Goal: Transaction & Acquisition: Subscribe to service/newsletter

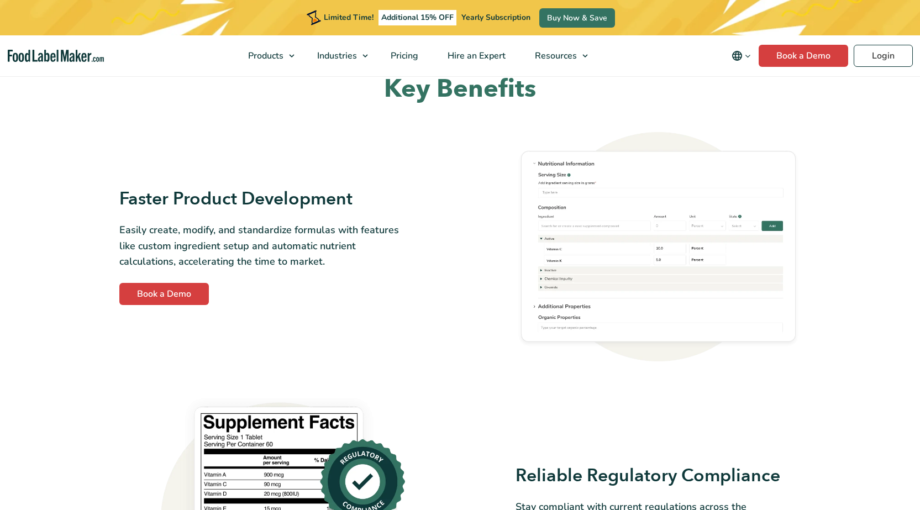
scroll to position [495, 0]
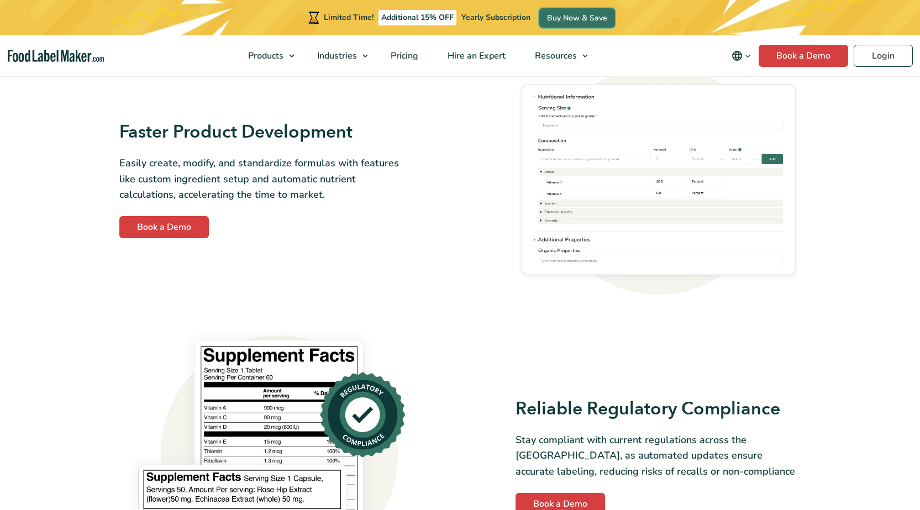
click at [540, 19] on link "Buy Now & Save" at bounding box center [578, 17] width 76 height 19
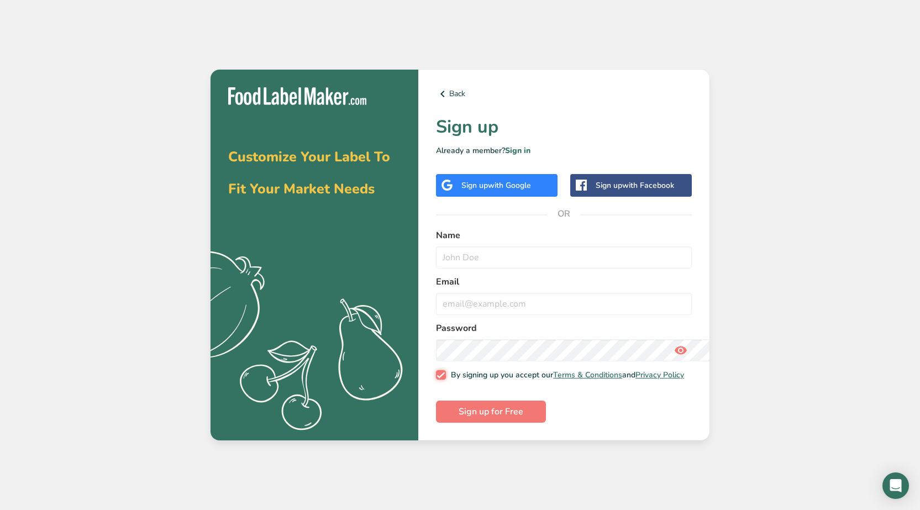
click at [436, 371] on input "By signing up you accept our Terms & Conditions and Privacy Policy" at bounding box center [439, 374] width 7 height 7
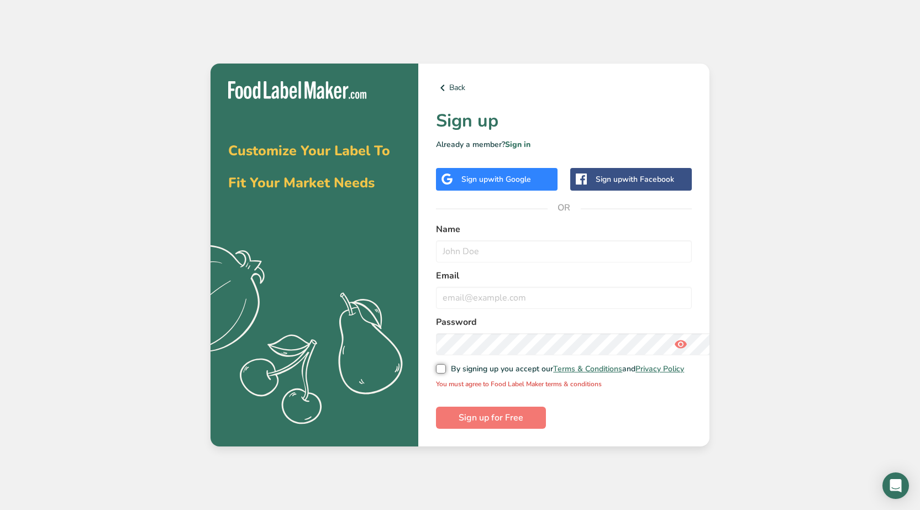
scroll to position [115, 0]
click at [436, 365] on input "By signing up you accept our Terms & Conditions and Privacy Policy" at bounding box center [439, 368] width 7 height 7
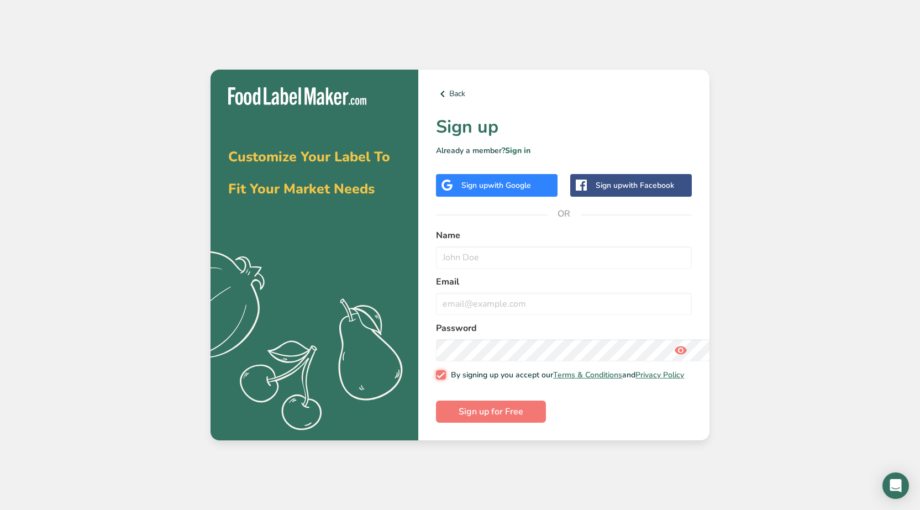
scroll to position [304, 0]
click at [436, 371] on input "By signing up you accept our Terms & Conditions and Privacy Policy" at bounding box center [439, 374] width 7 height 7
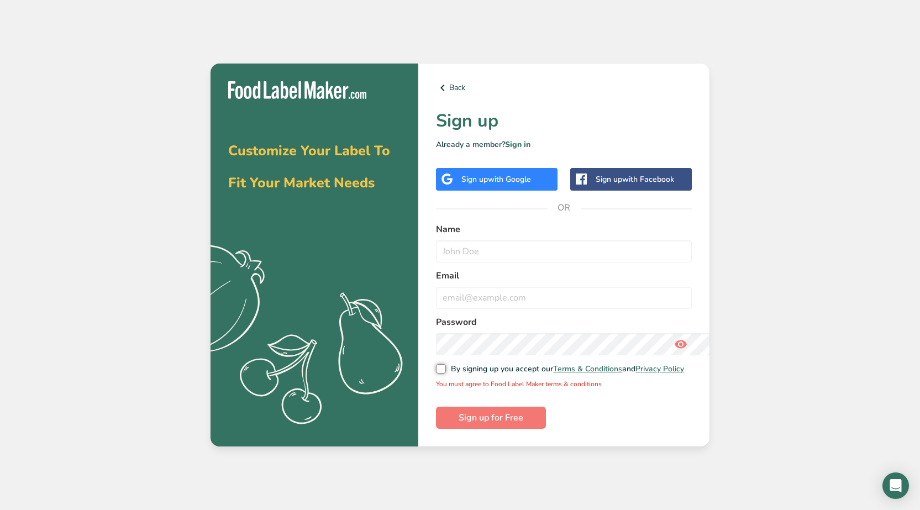
scroll to position [55, 0]
click at [436, 365] on input "By signing up you accept our Terms & Conditions and Privacy Policy" at bounding box center [439, 368] width 7 height 7
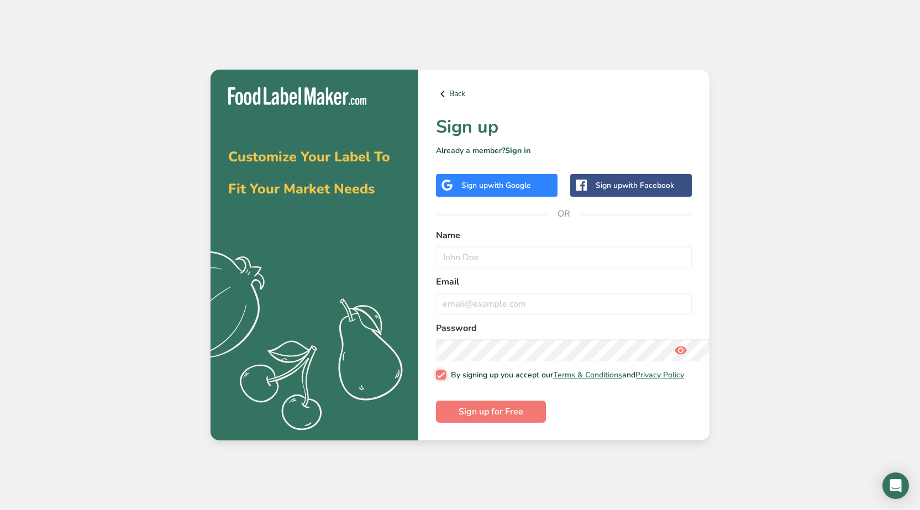
scroll to position [215, 0]
click at [436, 371] on input "By signing up you accept our Terms & Conditions and Privacy Policy" at bounding box center [439, 374] width 7 height 7
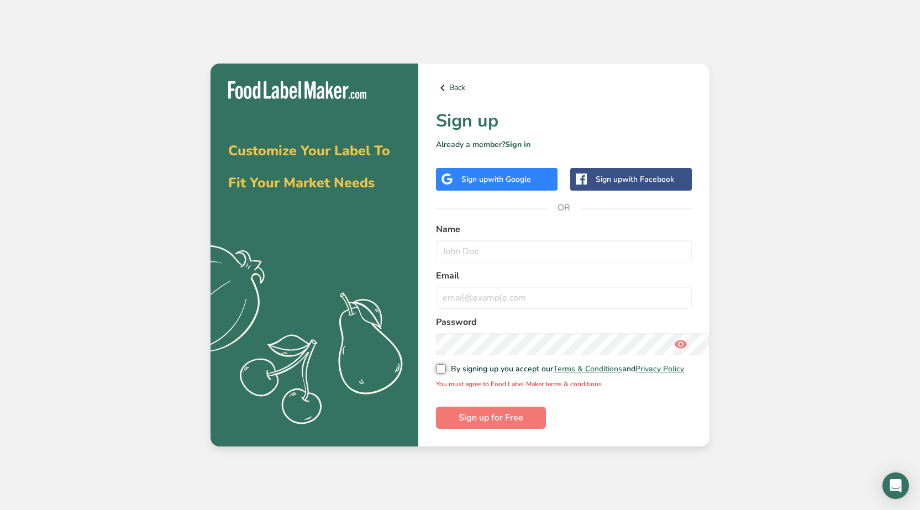
scroll to position [3, 0]
click at [436, 365] on input "By signing up you accept our Terms & Conditions and Privacy Policy" at bounding box center [439, 368] width 7 height 7
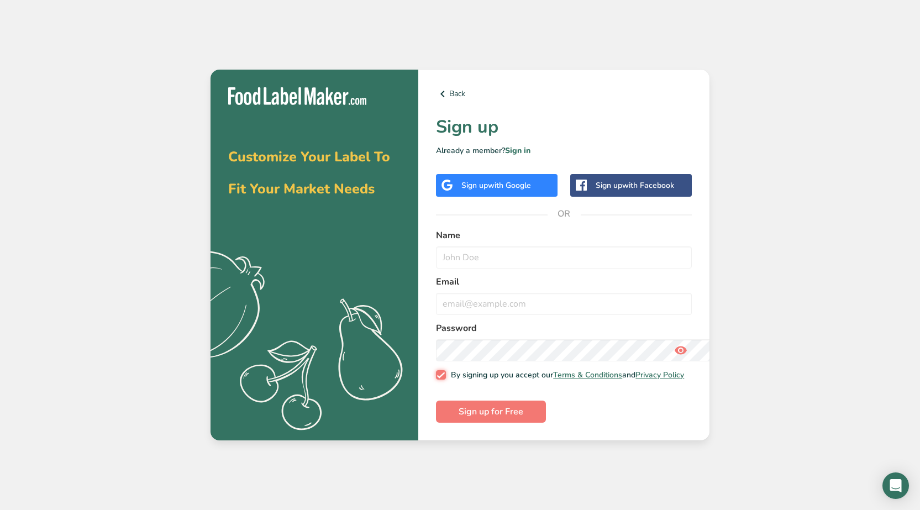
scroll to position [0, 0]
click at [436, 371] on input "By signing up you accept our Terms & Conditions and Privacy Policy" at bounding box center [439, 374] width 7 height 7
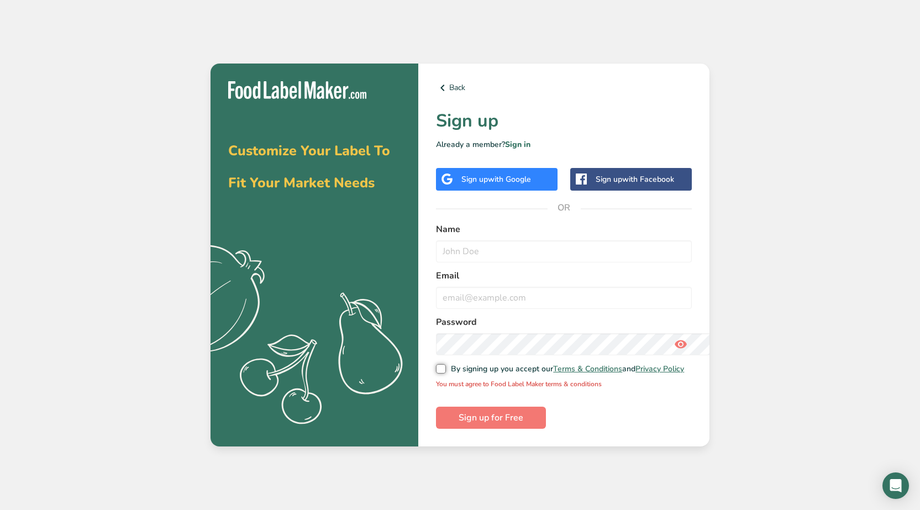
scroll to position [233, 0]
click at [436, 365] on input "By signing up you accept our Terms & Conditions and Privacy Policy" at bounding box center [439, 368] width 7 height 7
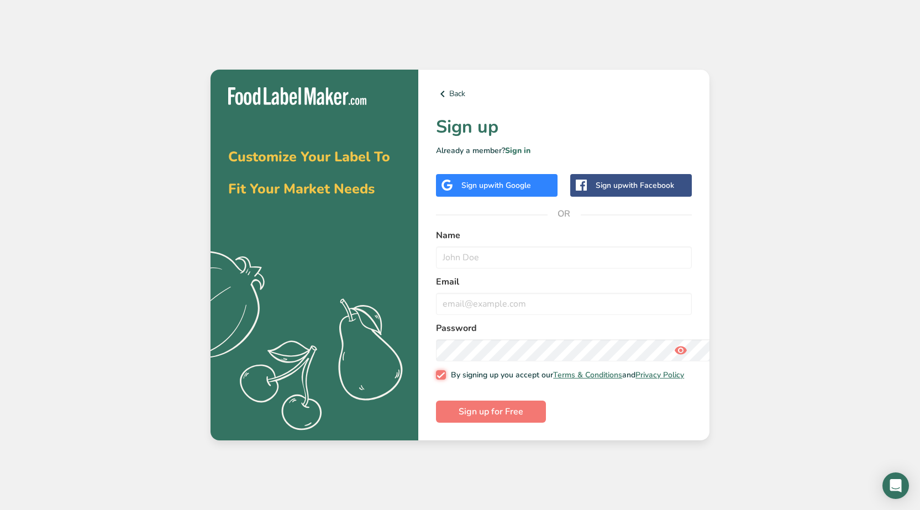
scroll to position [101, 0]
click at [436, 371] on input "By signing up you accept our Terms & Conditions and Privacy Policy" at bounding box center [439, 374] width 7 height 7
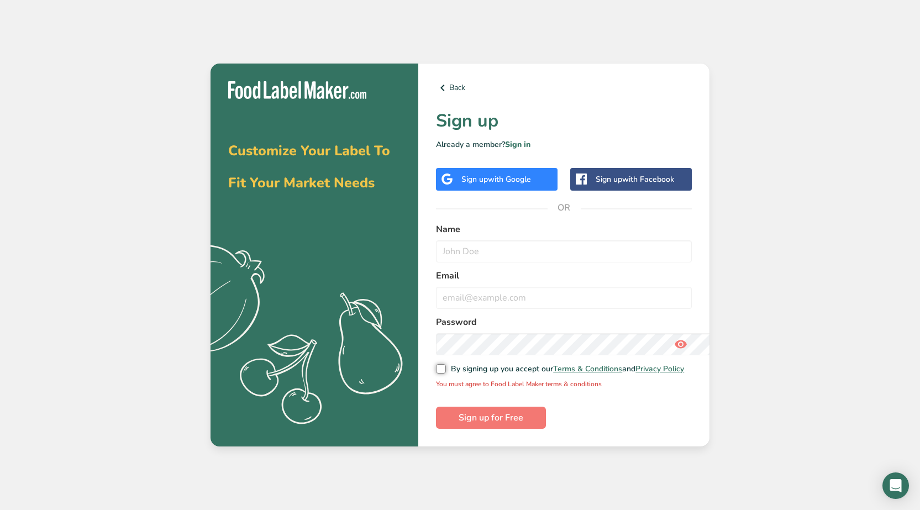
scroll to position [316, 0]
click at [436, 365] on input "By signing up you accept our Terms & Conditions and Privacy Policy" at bounding box center [439, 368] width 7 height 7
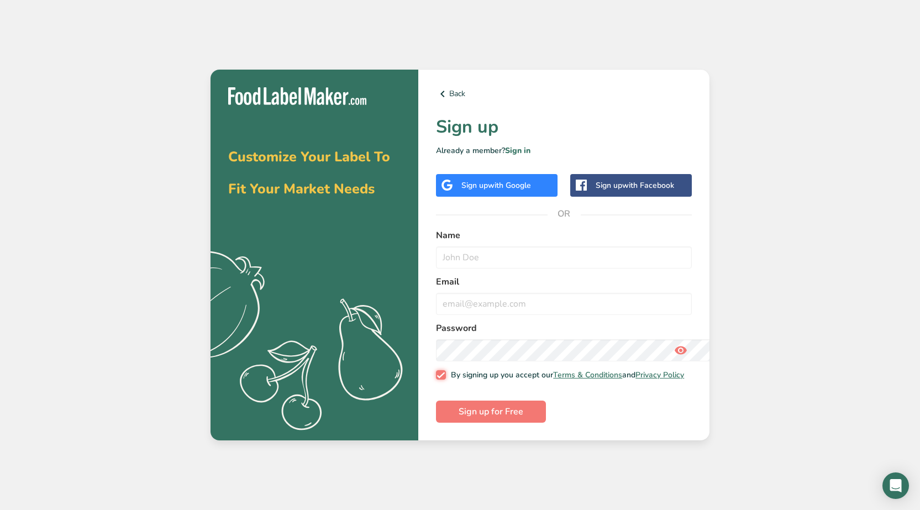
scroll to position [86, 0]
click at [436, 371] on input "By signing up you accept our Terms & Conditions and Privacy Policy" at bounding box center [439, 374] width 7 height 7
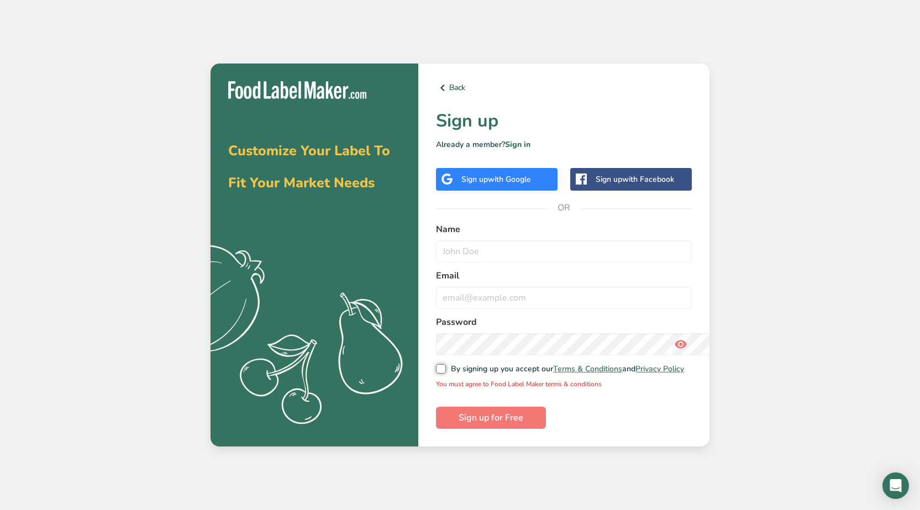
scroll to position [287, 0]
click at [436, 365] on input "By signing up you accept our Terms & Conditions and Privacy Policy" at bounding box center [439, 368] width 7 height 7
checkbox input "true"
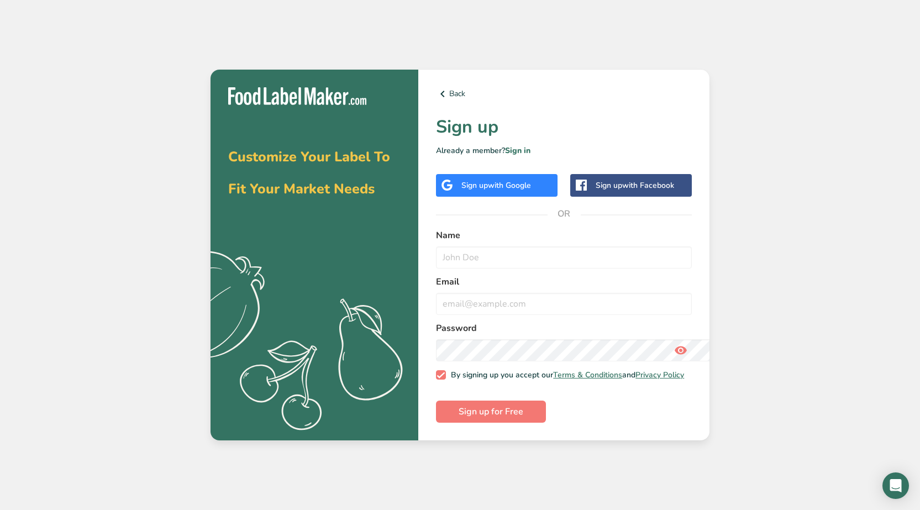
click at [505, 145] on link "Sign in" at bounding box center [517, 150] width 25 height 11
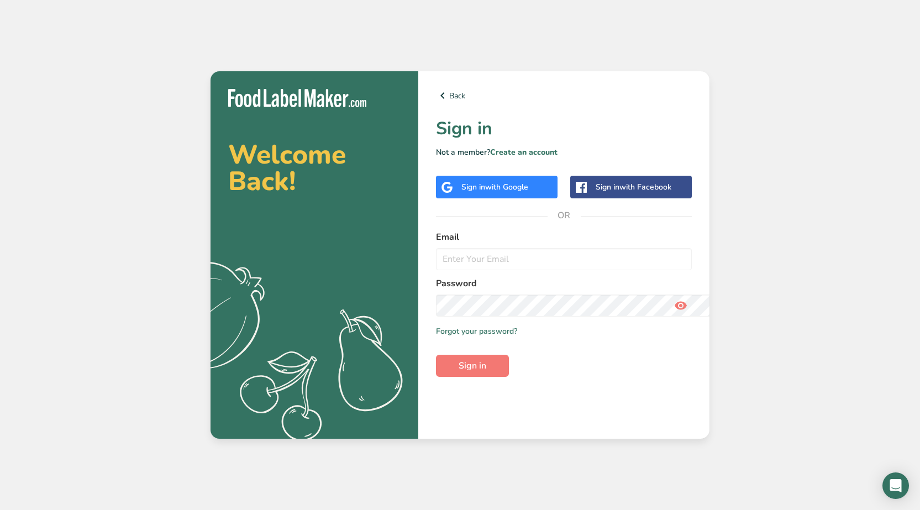
scroll to position [295, 0]
